Goal: Task Accomplishment & Management: Use online tool/utility

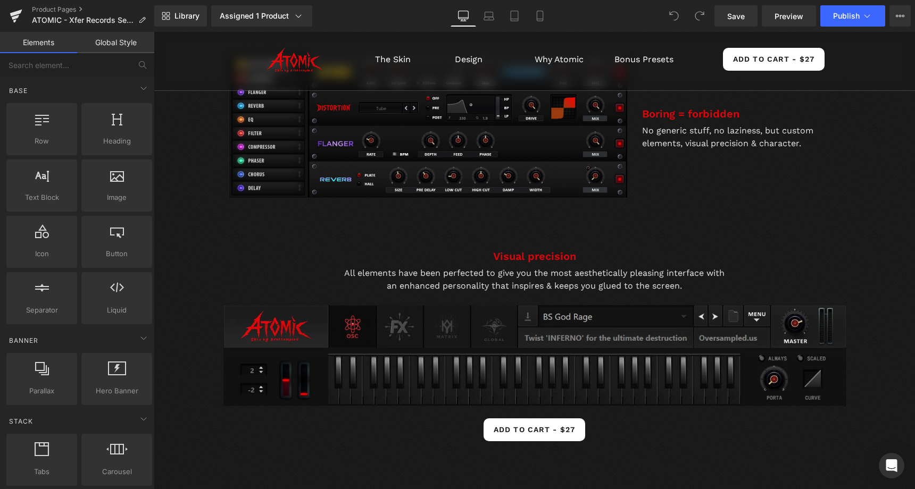
scroll to position [1102, 0]
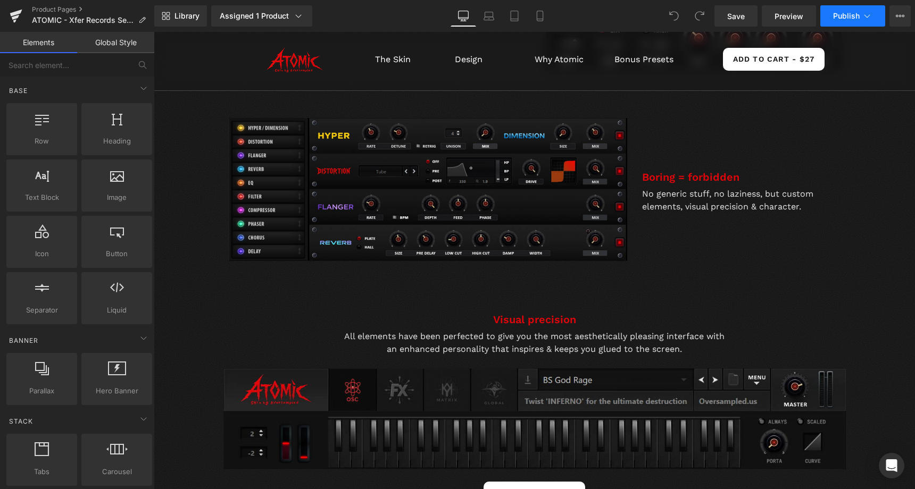
click at [863, 14] on icon at bounding box center [867, 16] width 11 height 11
click at [882, 9] on button "Publish" at bounding box center [852, 15] width 65 height 21
click at [896, 14] on icon at bounding box center [900, 16] width 9 height 9
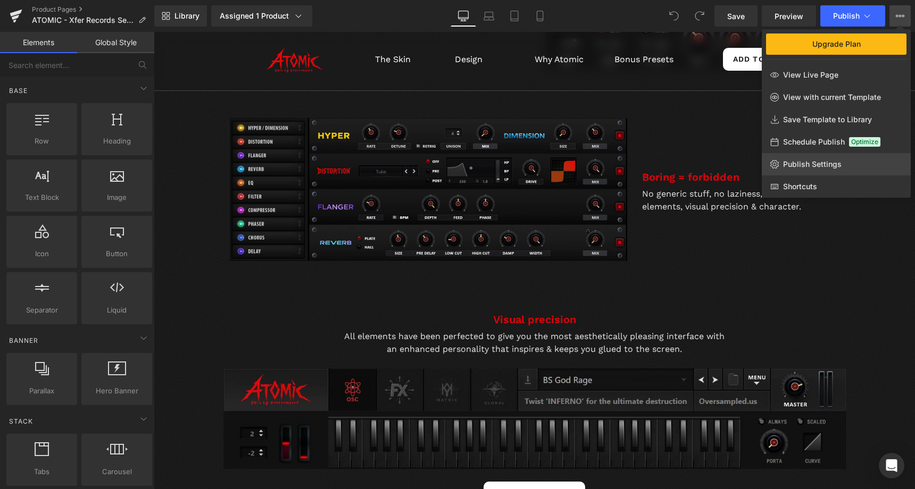
click at [819, 159] on link "Publish Settings" at bounding box center [836, 164] width 149 height 22
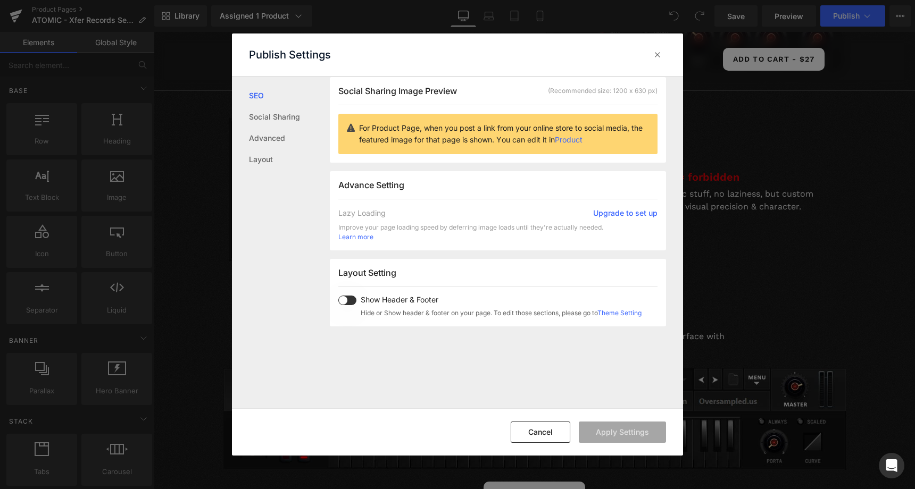
scroll to position [0, 0]
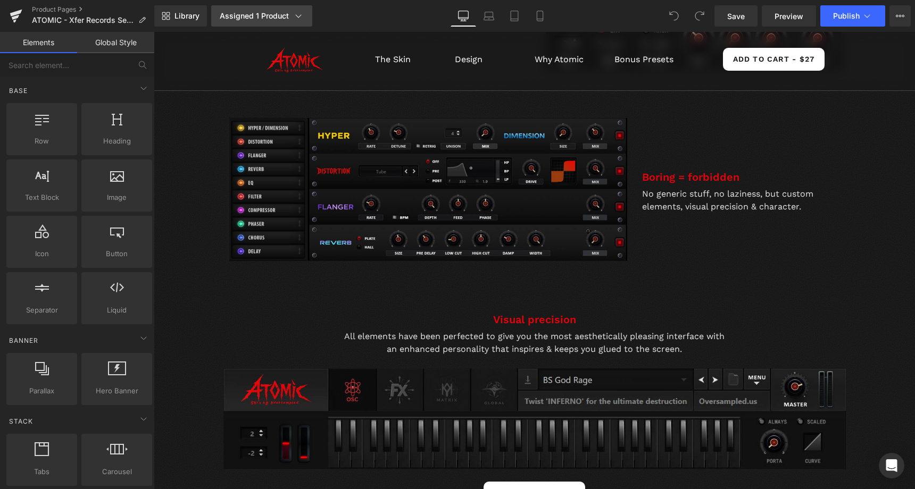
click at [274, 16] on div "Assigned 1 Product" at bounding box center [262, 16] width 84 height 11
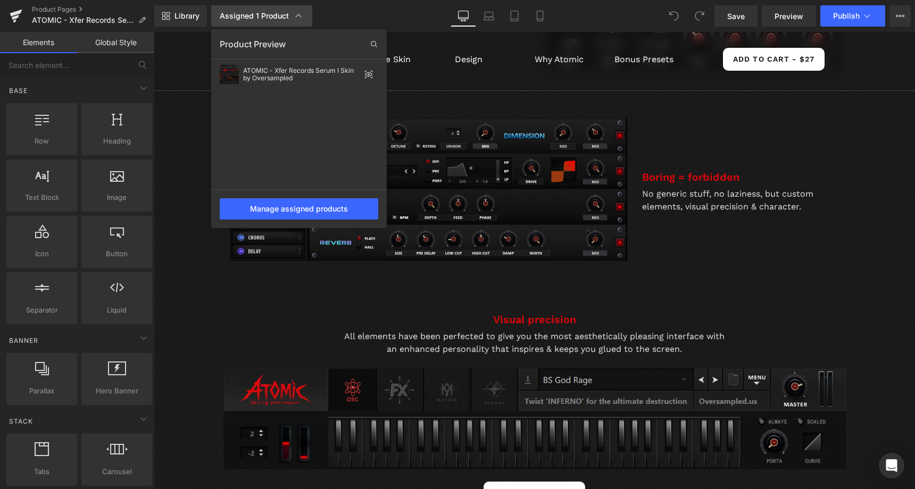
click at [274, 16] on div "Assigned 1 Product" at bounding box center [262, 16] width 84 height 11
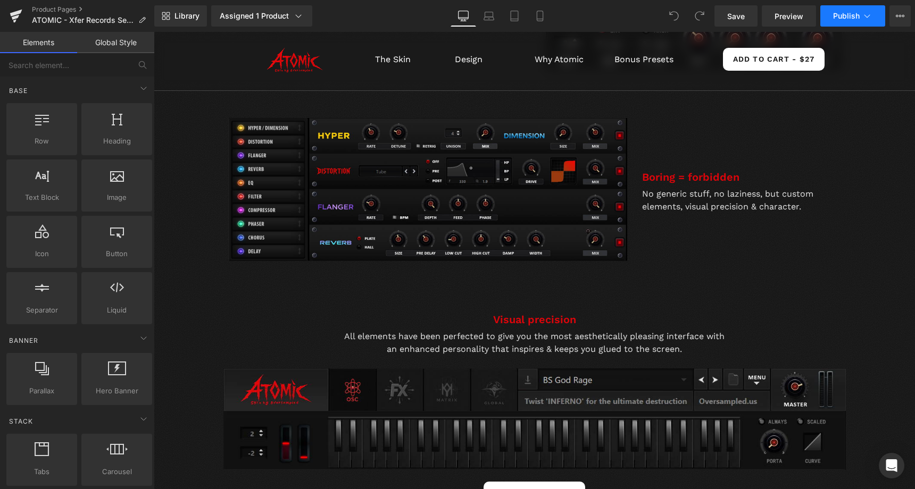
click at [862, 19] on icon at bounding box center [867, 16] width 11 height 11
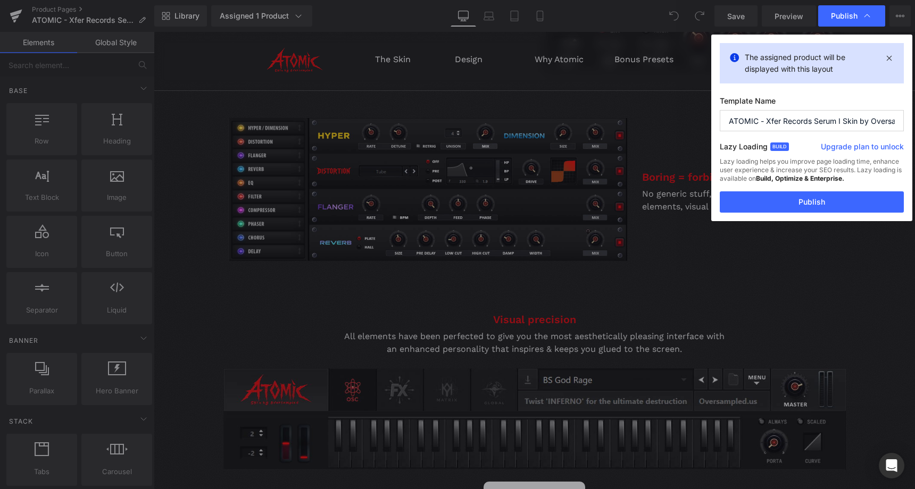
click at [862, 19] on icon at bounding box center [867, 16] width 11 height 11
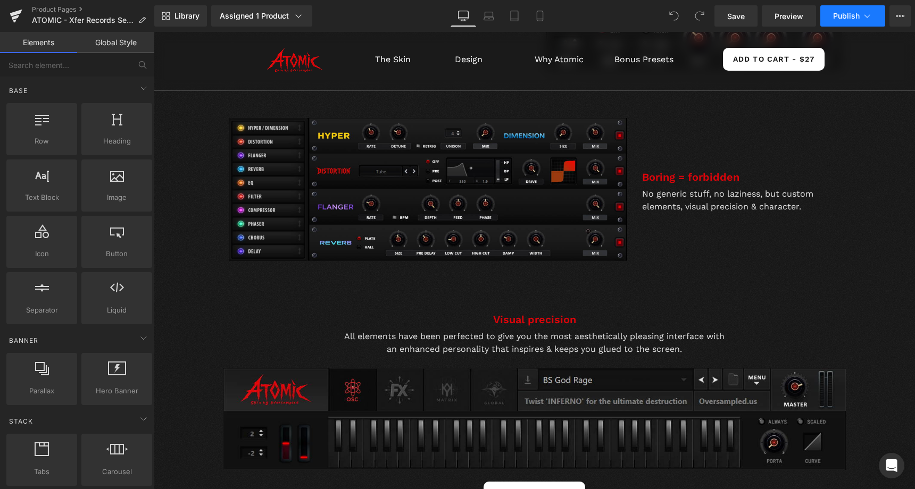
click at [882, 19] on button "Publish" at bounding box center [852, 15] width 65 height 21
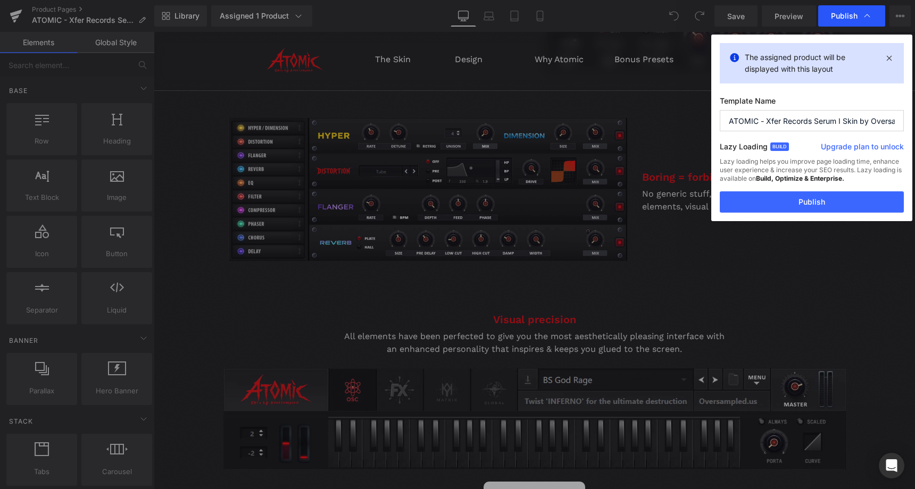
click at [883, 18] on div "Publish" at bounding box center [851, 15] width 67 height 21
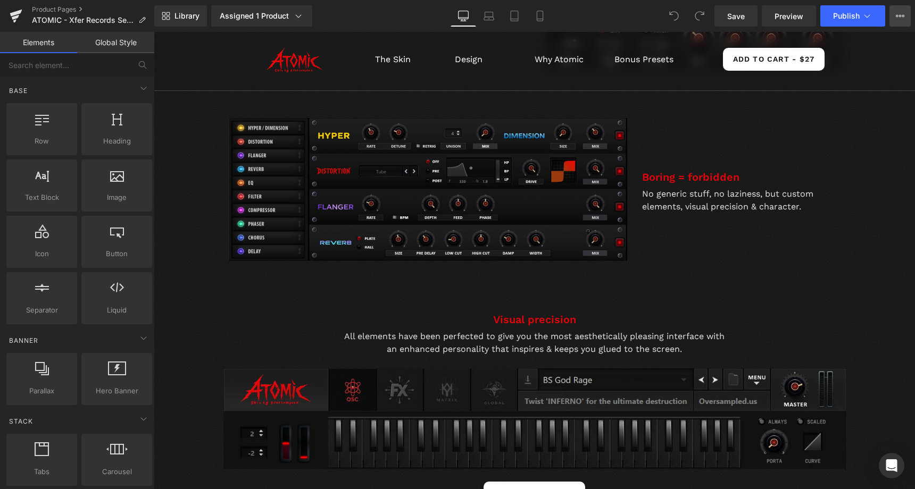
click at [897, 18] on icon at bounding box center [900, 16] width 9 height 9
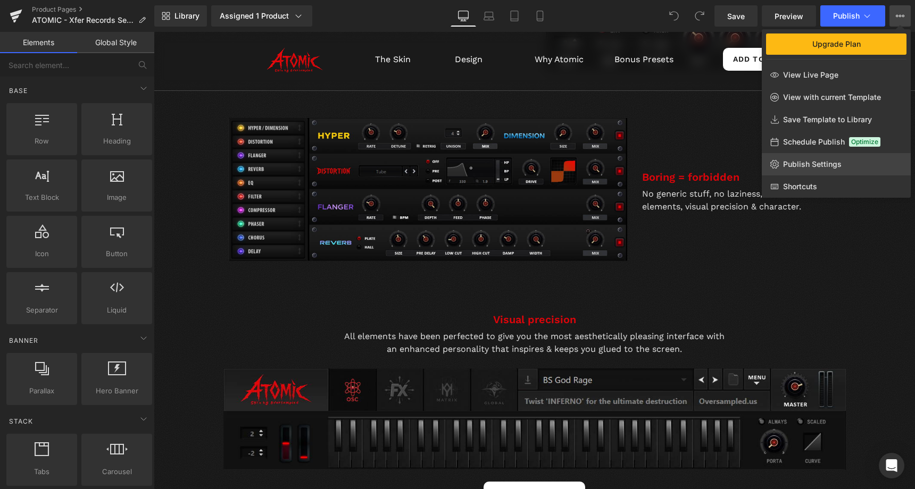
click at [818, 166] on span "Publish Settings" at bounding box center [812, 165] width 59 height 10
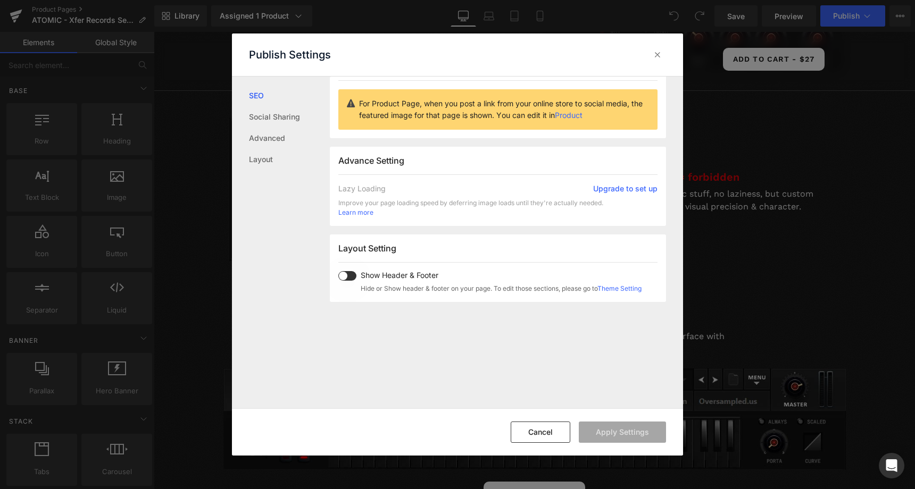
scroll to position [265, 0]
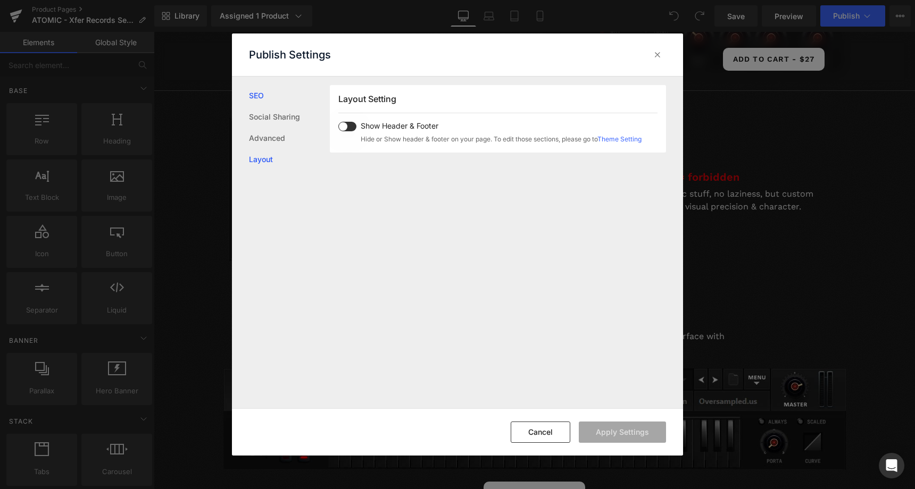
click at [289, 154] on link "Layout" at bounding box center [289, 159] width 81 height 21
click at [281, 137] on link "Advanced" at bounding box center [289, 138] width 81 height 21
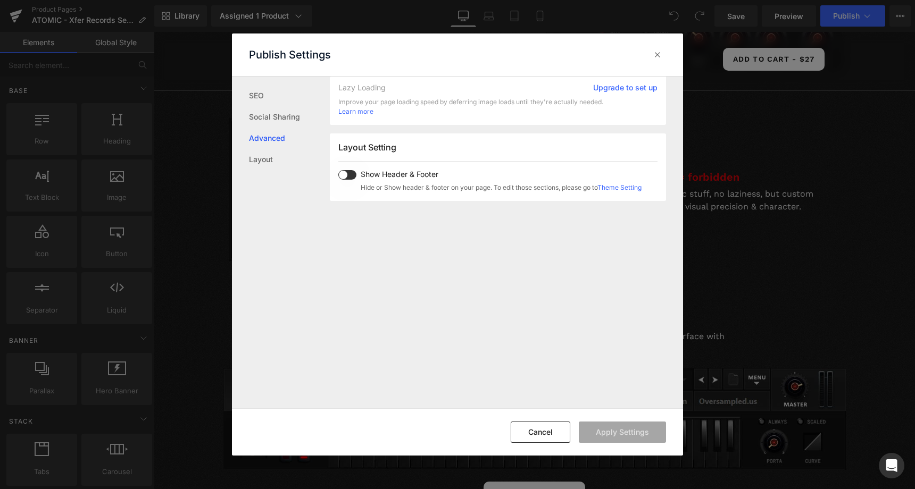
scroll to position [178, 0]
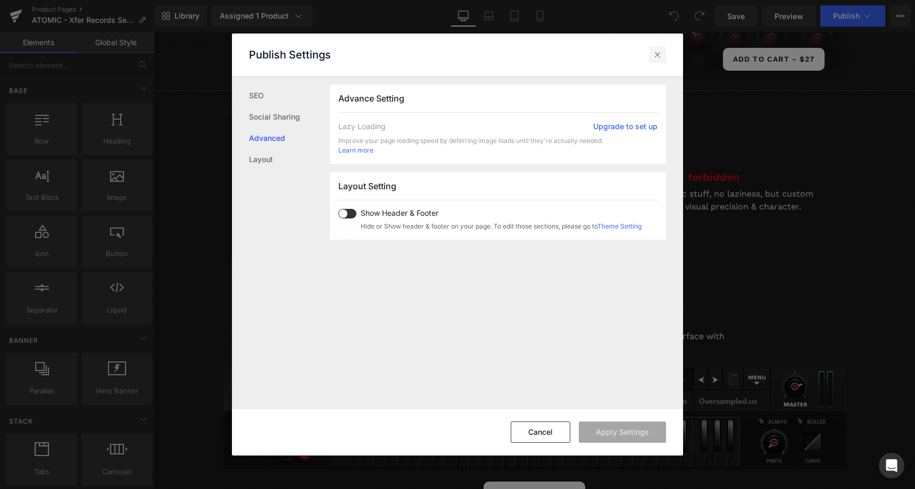
click at [656, 53] on icon at bounding box center [657, 54] width 11 height 11
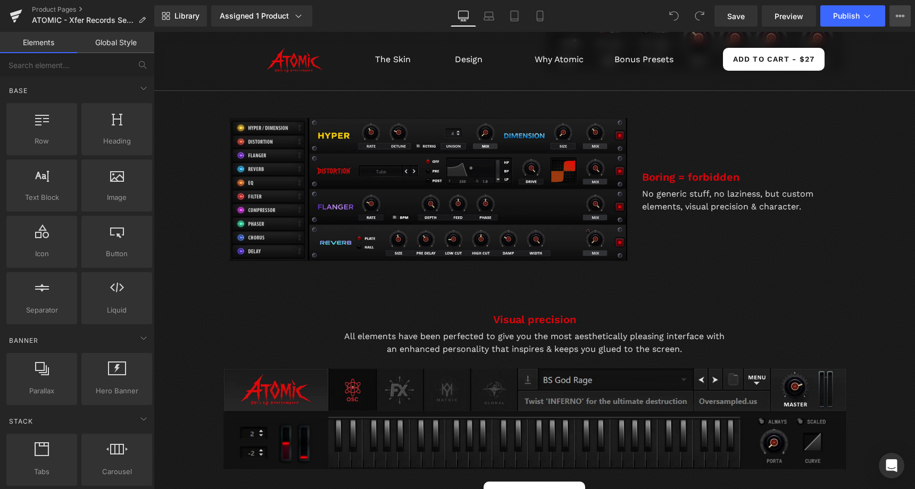
click at [896, 14] on icon at bounding box center [900, 16] width 9 height 9
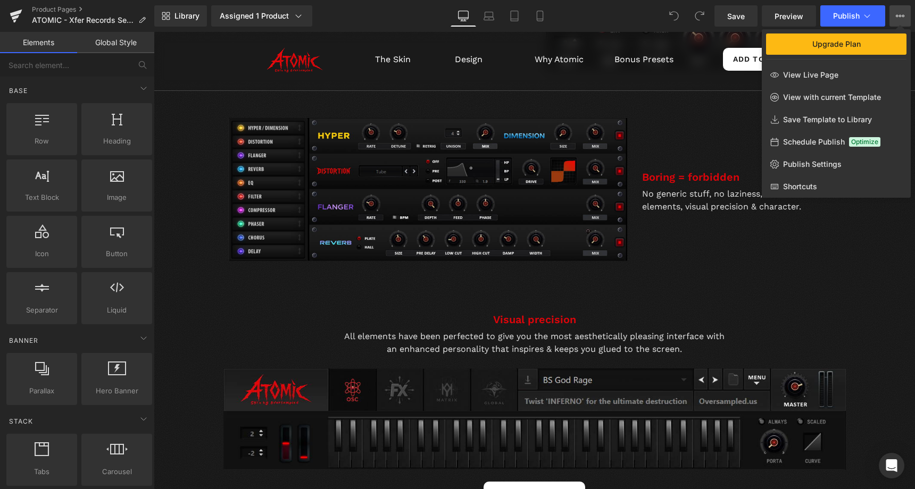
click at [896, 14] on icon at bounding box center [900, 16] width 9 height 9
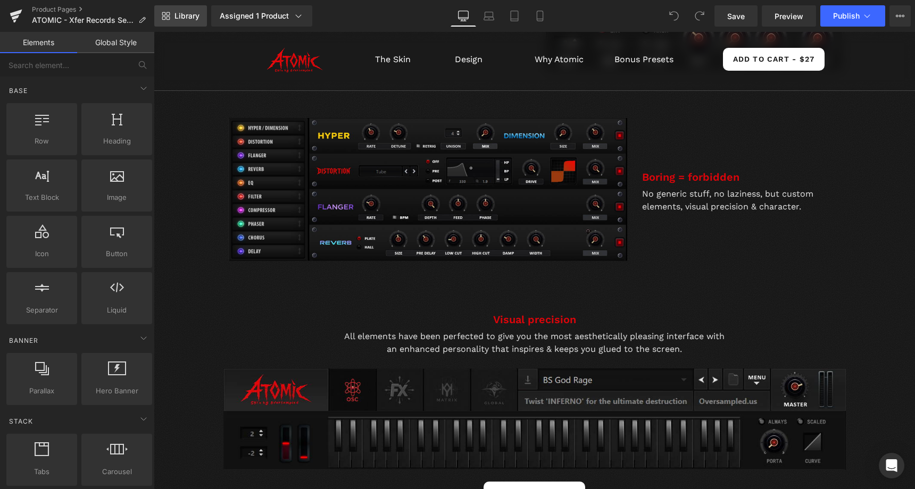
click at [194, 13] on span "Library" at bounding box center [186, 16] width 25 height 10
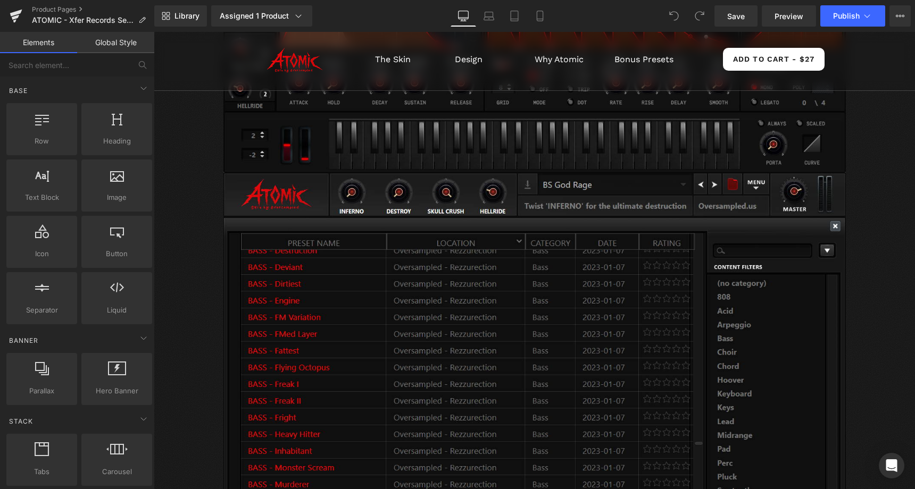
scroll to position [4101, 0]
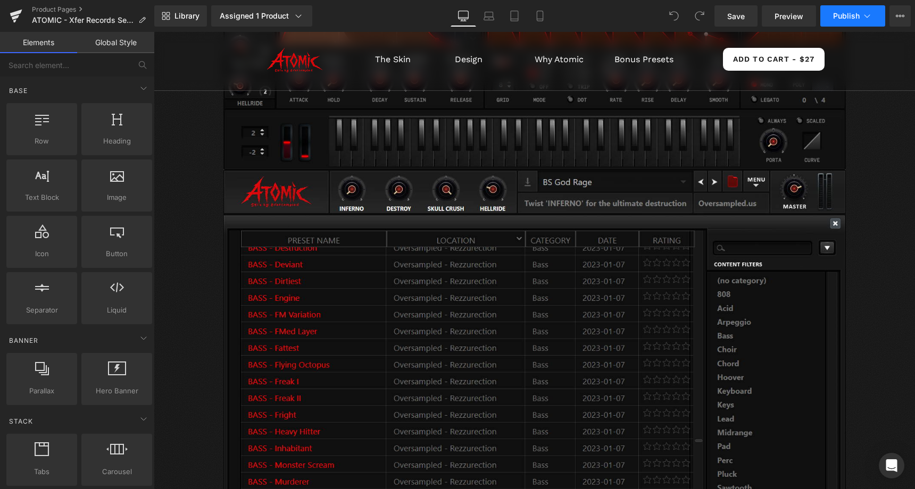
click at [860, 11] on button "Publish" at bounding box center [852, 15] width 65 height 21
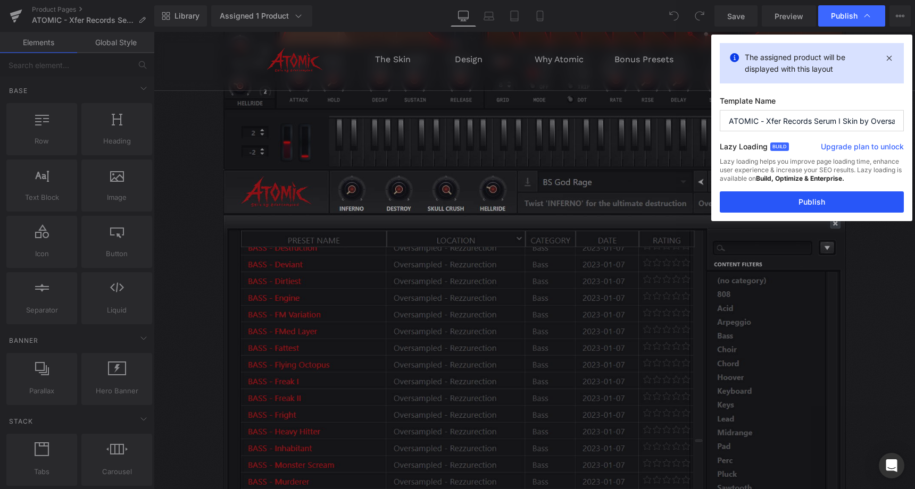
click at [795, 204] on button "Publish" at bounding box center [812, 201] width 184 height 21
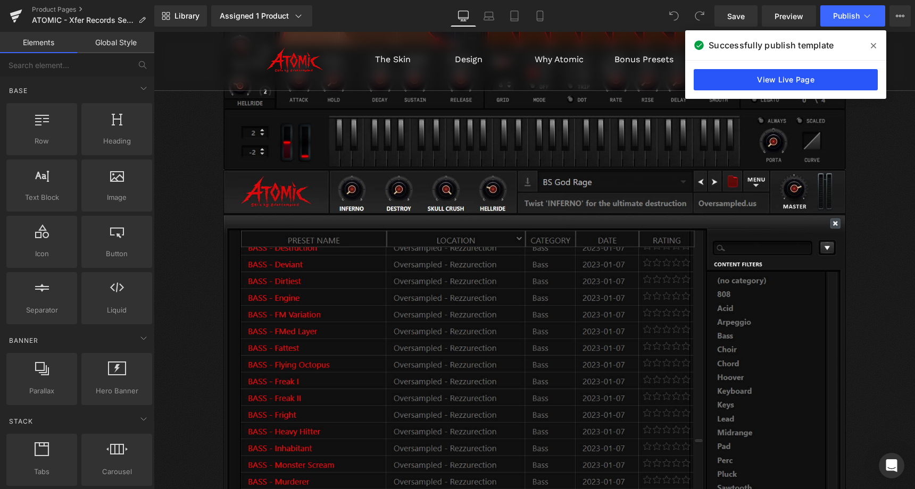
click at [832, 88] on link "View Live Page" at bounding box center [786, 79] width 184 height 21
